Goal: Use online tool/utility: Utilize a website feature to perform a specific function

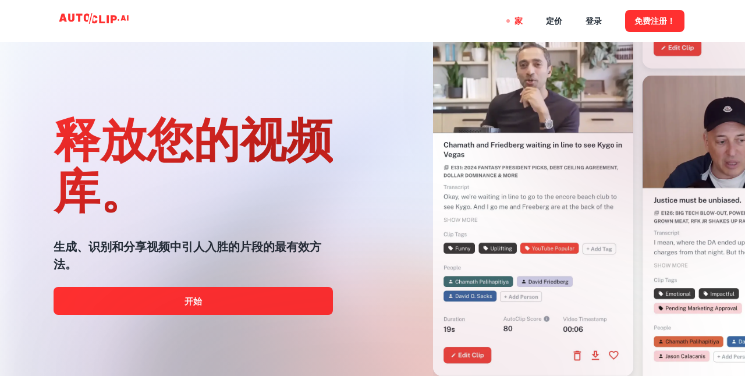
click at [695, 24] on div "家 定价 登录 免费注册！" at bounding box center [372, 21] width 699 height 42
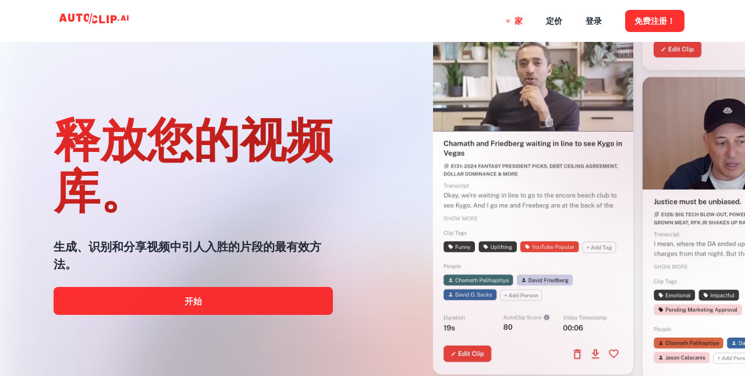
click at [583, 22] on nav "家 定价 登录 免费注册！" at bounding box center [600, 21] width 170 height 42
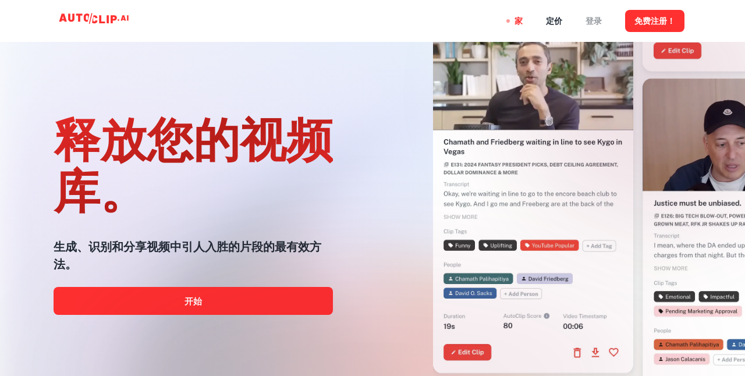
click at [589, 22] on font "登录" at bounding box center [594, 21] width 16 height 9
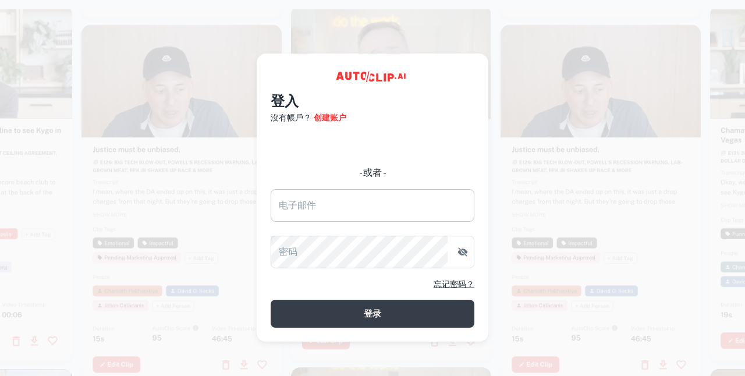
click at [365, 201] on input "电子邮件" at bounding box center [373, 205] width 204 height 33
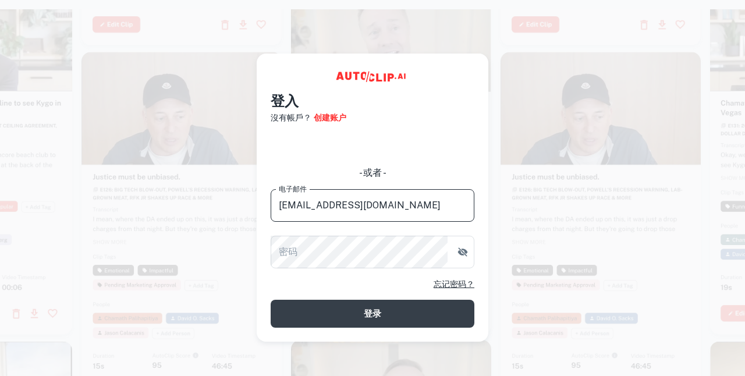
type input "[EMAIL_ADDRESS][DOMAIN_NAME]"
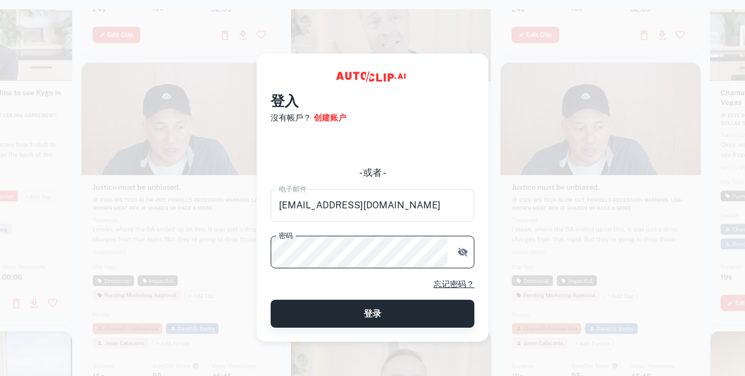
click at [363, 317] on button "登录" at bounding box center [373, 314] width 204 height 28
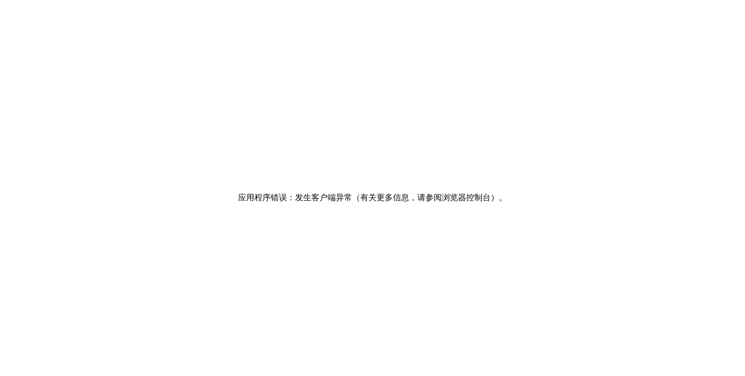
click at [456, 160] on div "应用程序错误：发生客户端异常（有关更多信息，请参阅浏览器控制台） 。" at bounding box center [372, 197] width 745 height 376
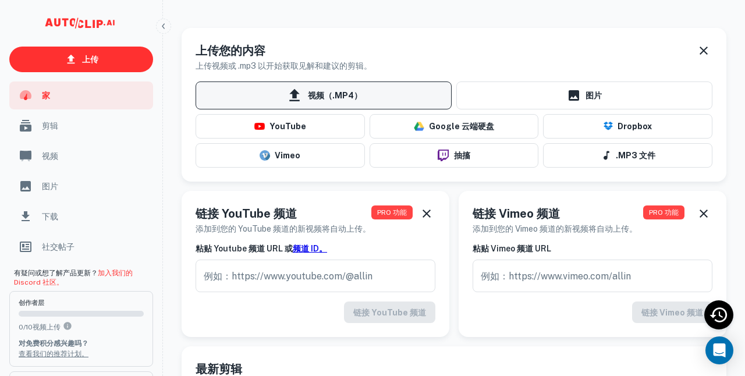
click at [309, 88] on font "视频（.MP4）" at bounding box center [335, 95] width 54 height 15
click at [0, 0] on input "视频（.MP4）" at bounding box center [0, 0] width 0 height 0
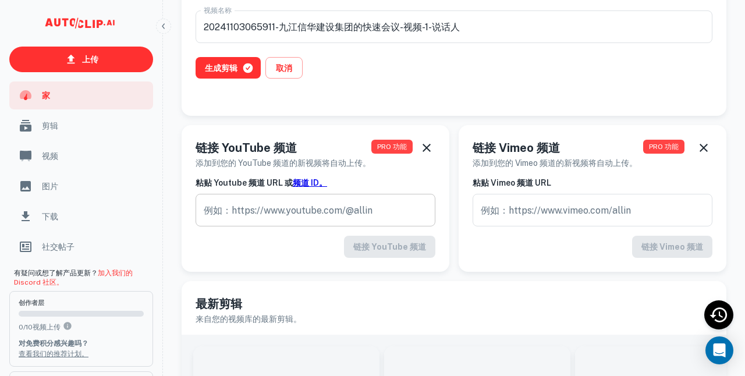
scroll to position [19, 0]
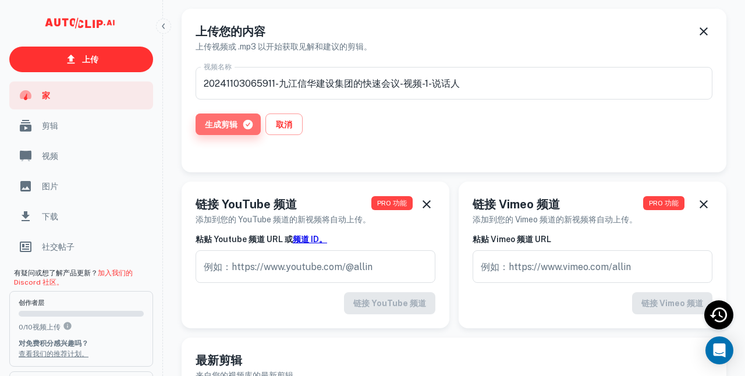
click at [242, 125] on icon "button" at bounding box center [248, 125] width 12 height 12
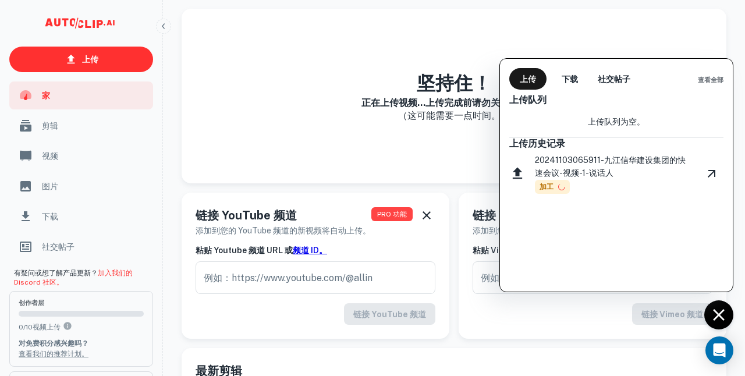
click at [541, 193] on span "加工" at bounding box center [552, 187] width 35 height 14
click at [569, 84] on font "下载" at bounding box center [570, 79] width 16 height 15
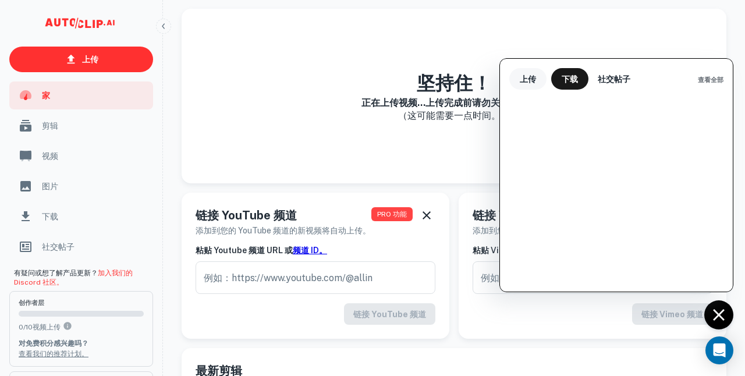
click at [534, 80] on font "上传" at bounding box center [528, 79] width 16 height 9
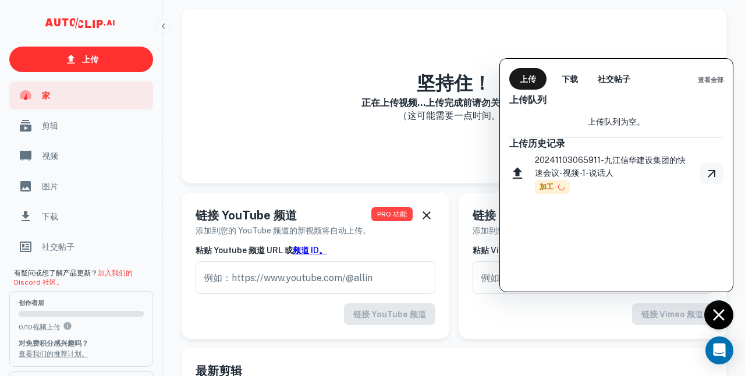
click at [711, 175] on icon "观看视频" at bounding box center [712, 174] width 14 height 14
click at [443, 341] on div at bounding box center [372, 188] width 745 height 376
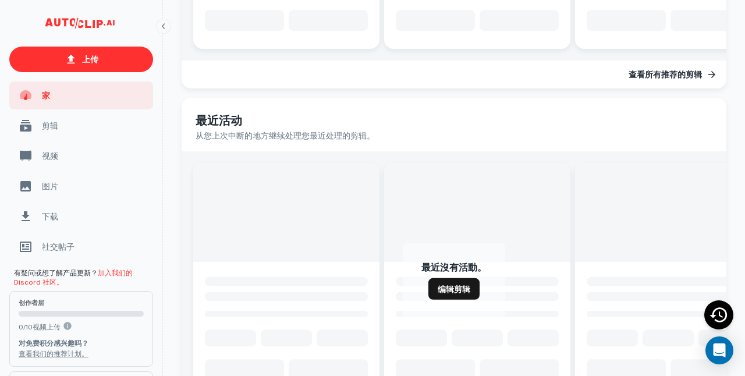
scroll to position [681, 0]
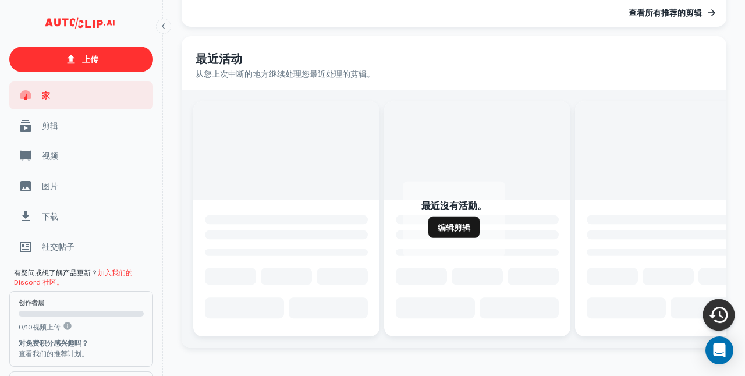
click at [721, 314] on icon "最近活动" at bounding box center [719, 315] width 22 height 22
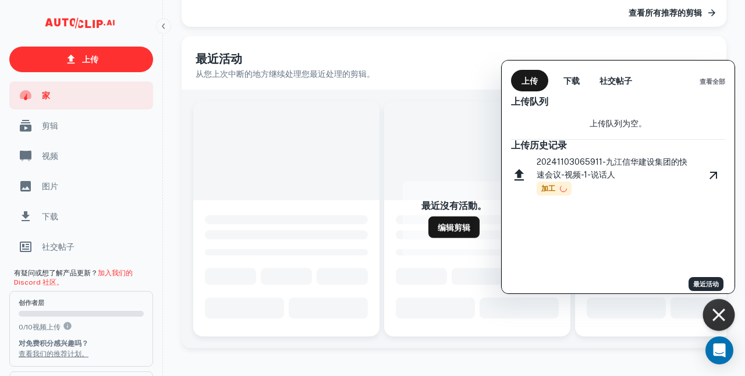
click at [627, 165] on font "20241103065911-九江信华建设集团的快速会议-视频-1-说话人" at bounding box center [612, 168] width 151 height 22
click at [472, 164] on div at bounding box center [372, 188] width 745 height 376
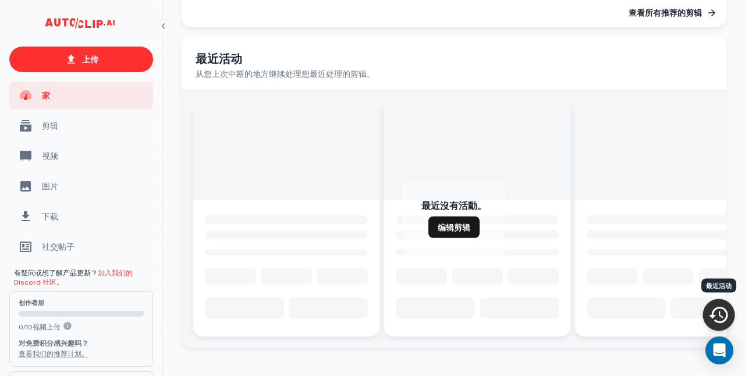
click at [489, 68] on h6 "从您上次中断的地方继续处理您最近处理的剪辑。" at bounding box center [454, 74] width 517 height 13
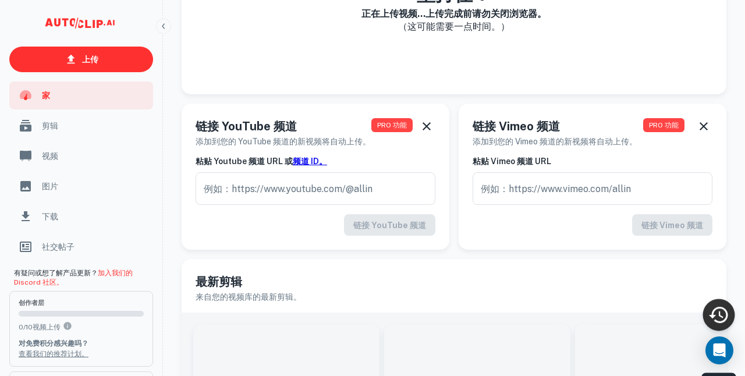
scroll to position [0, 0]
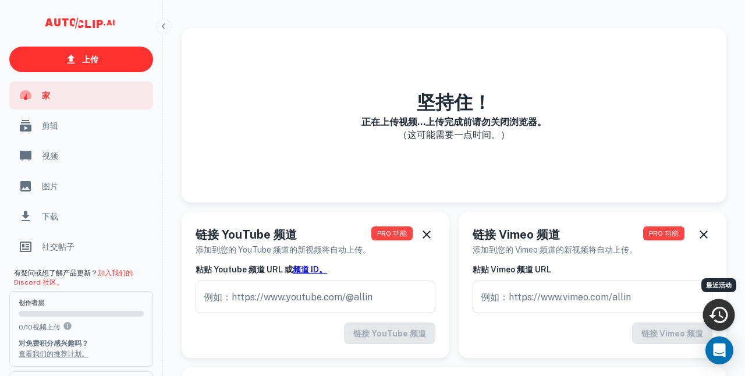
click at [430, 141] on p "（这可能需要一点时间。）" at bounding box center [454, 135] width 185 height 14
click at [727, 314] on icon "最近活动" at bounding box center [718, 315] width 19 height 16
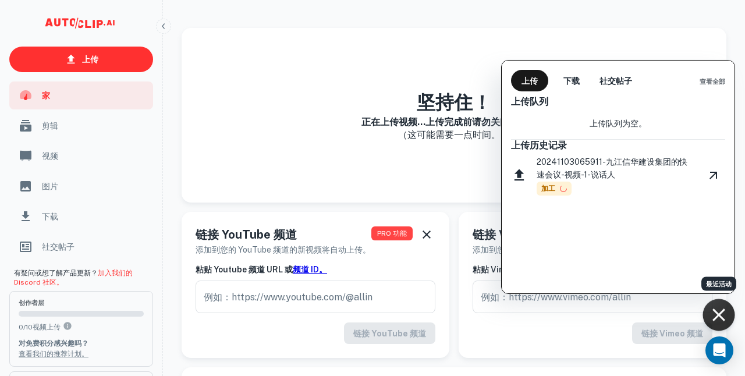
click at [561, 187] on icon at bounding box center [564, 189] width 8 height 8
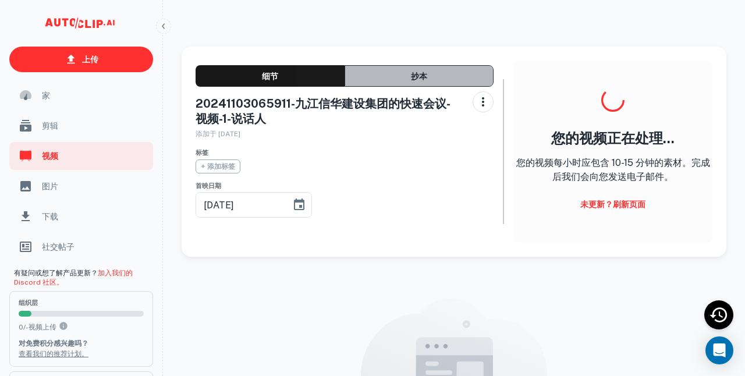
click at [420, 79] on font "抄本" at bounding box center [419, 76] width 16 height 9
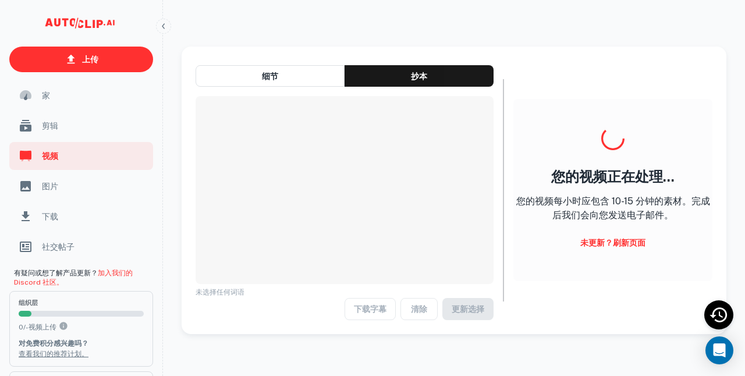
click at [603, 247] on font "未更新？刷新页面" at bounding box center [612, 242] width 65 height 9
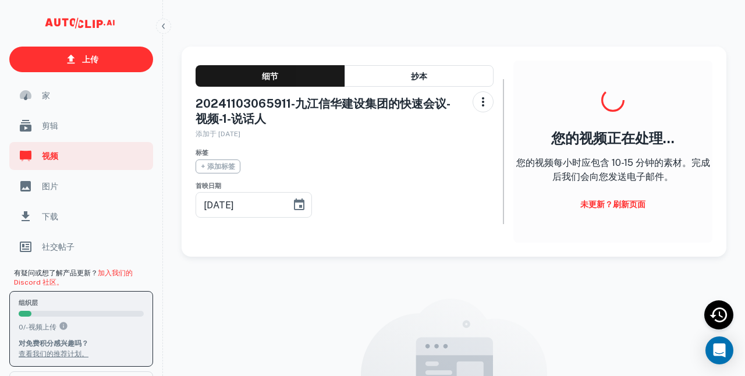
click at [27, 314] on div "可滚动内容" at bounding box center [25, 314] width 13 height 6
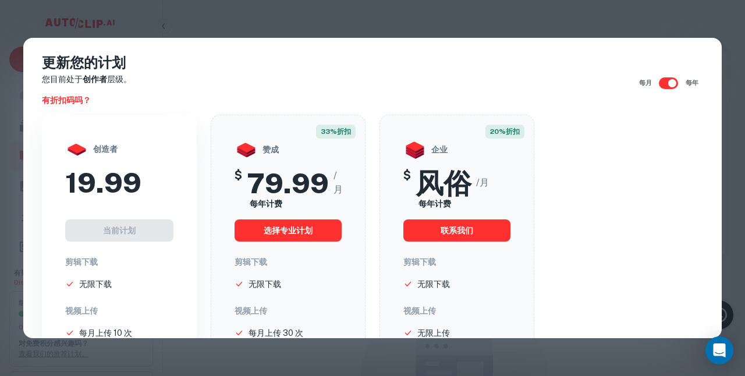
click at [657, 22] on div "更新您的计划 您目前处于 创作者 层级。 有折扣码吗？ 每月 每年 创造者 19.99 当前计划 剪辑下载 无限下载 视频上传 每月上传 10 次 100 G…" at bounding box center [372, 188] width 745 height 376
